Goal: Information Seeking & Learning: Learn about a topic

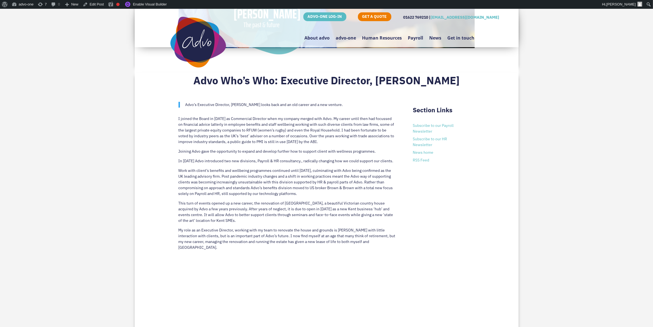
scroll to position [240, 0]
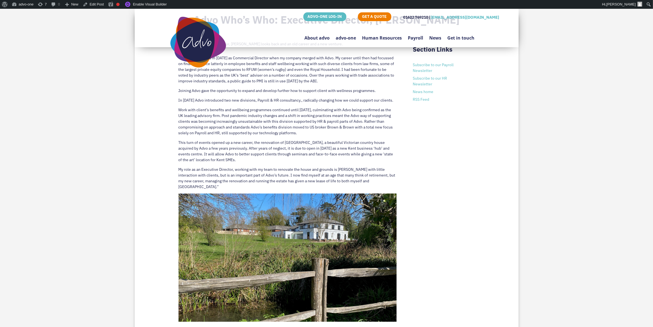
scroll to position [240, 0]
